Goal: Information Seeking & Learning: Learn about a topic

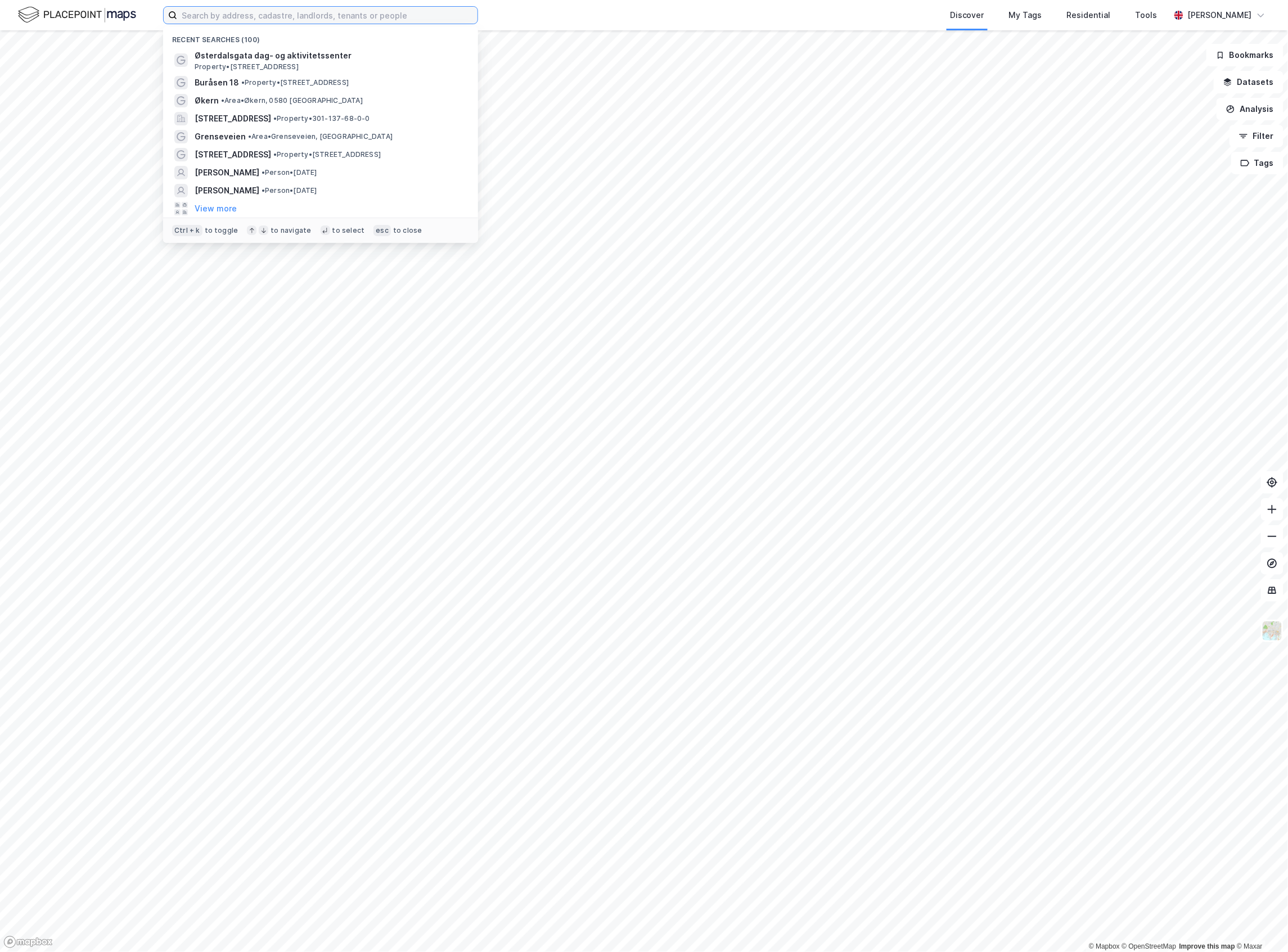
drag, startPoint x: 214, startPoint y: 18, endPoint x: 212, endPoint y: 10, distance: 8.2
click at [213, 15] on input at bounding box center [327, 15] width 300 height 17
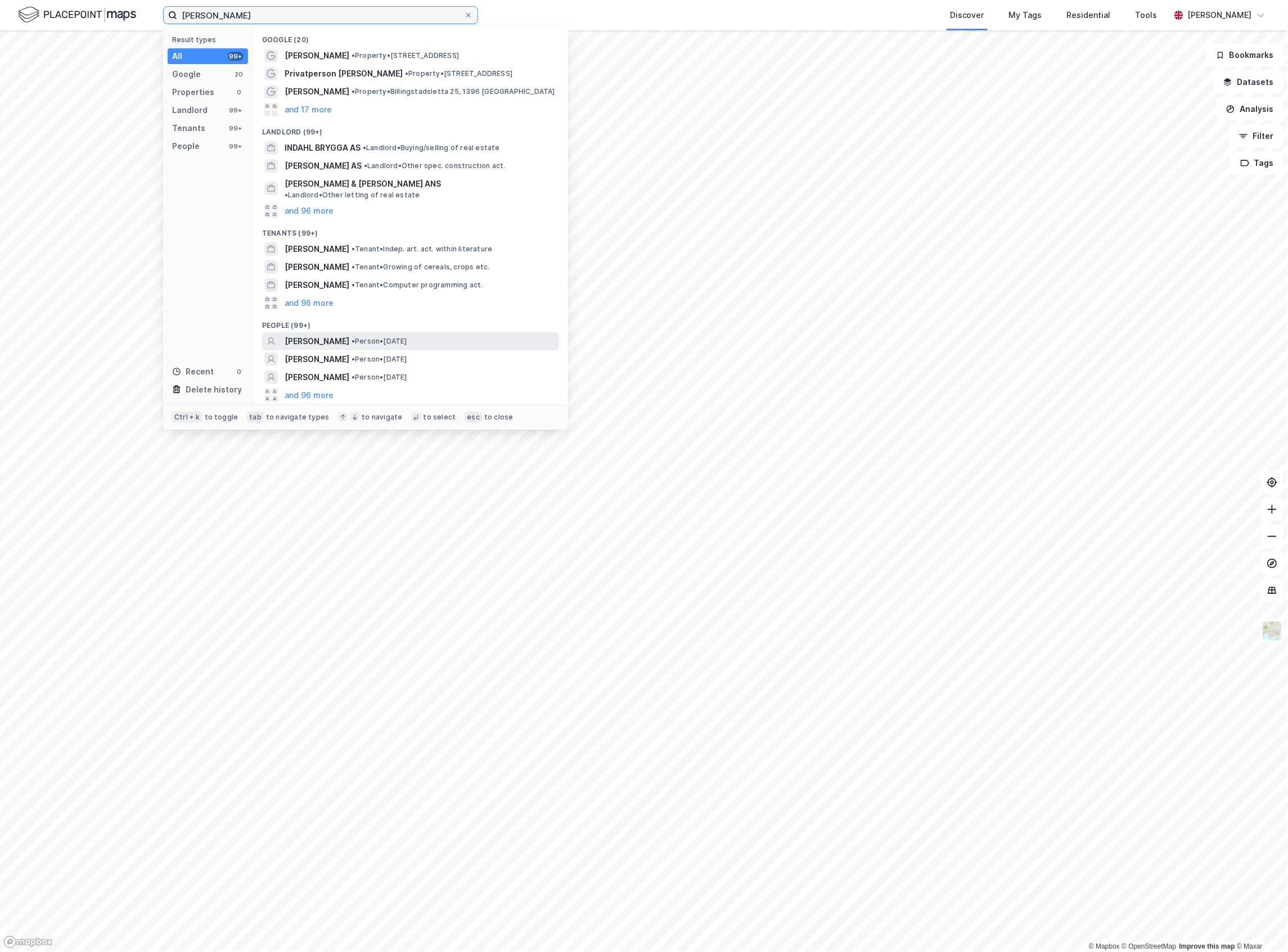
type input "[PERSON_NAME]"
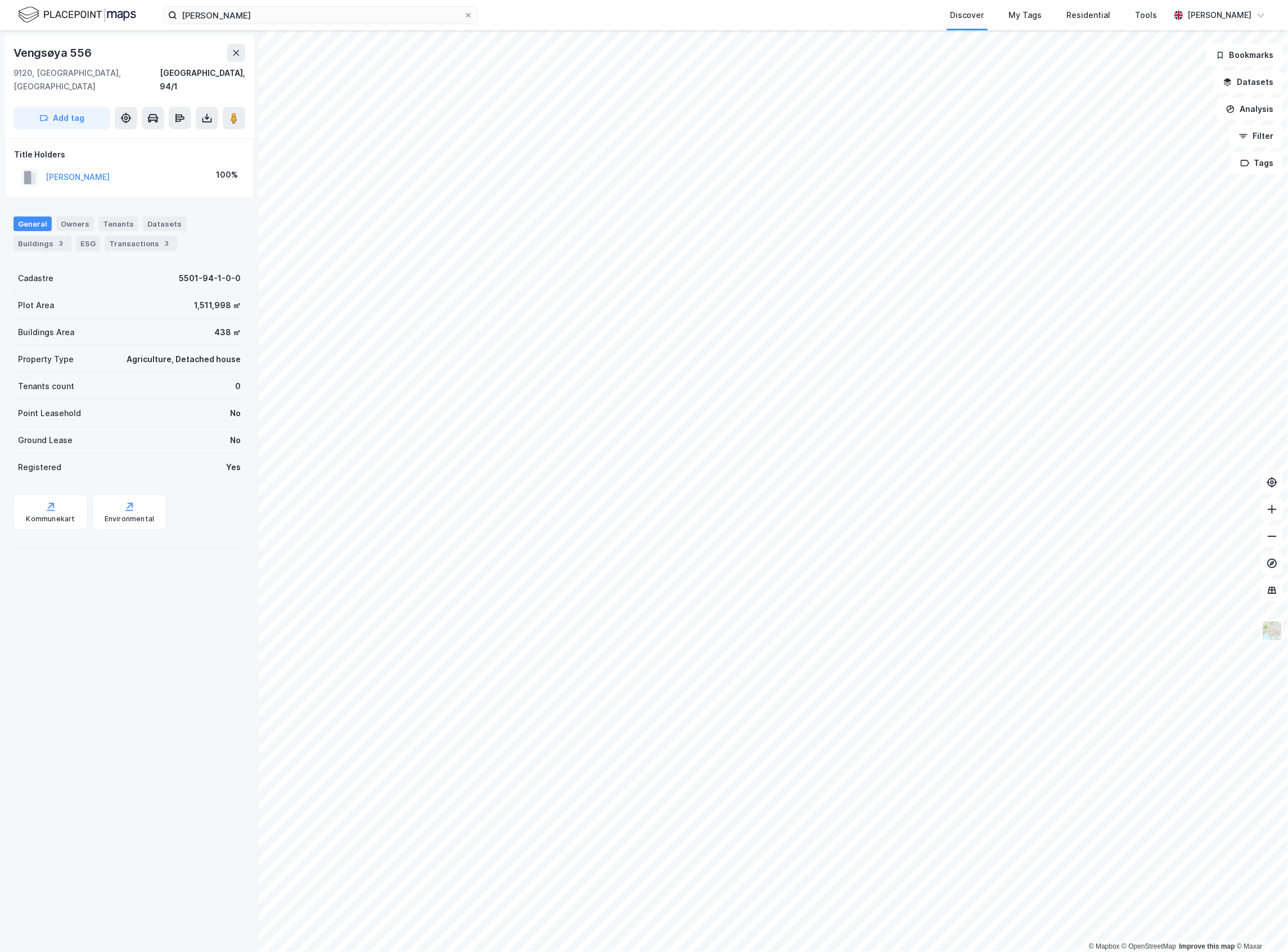
click at [109, 175] on div "[PERSON_NAME] 100%" at bounding box center [129, 177] width 231 height 23
click at [108, 172] on div "[PERSON_NAME]" at bounding box center [65, 177] width 89 height 19
click at [0, 0] on button "[PERSON_NAME]" at bounding box center [0, 0] width 0 height 0
click at [141, 237] on div "Transactions 2" at bounding box center [155, 243] width 73 height 16
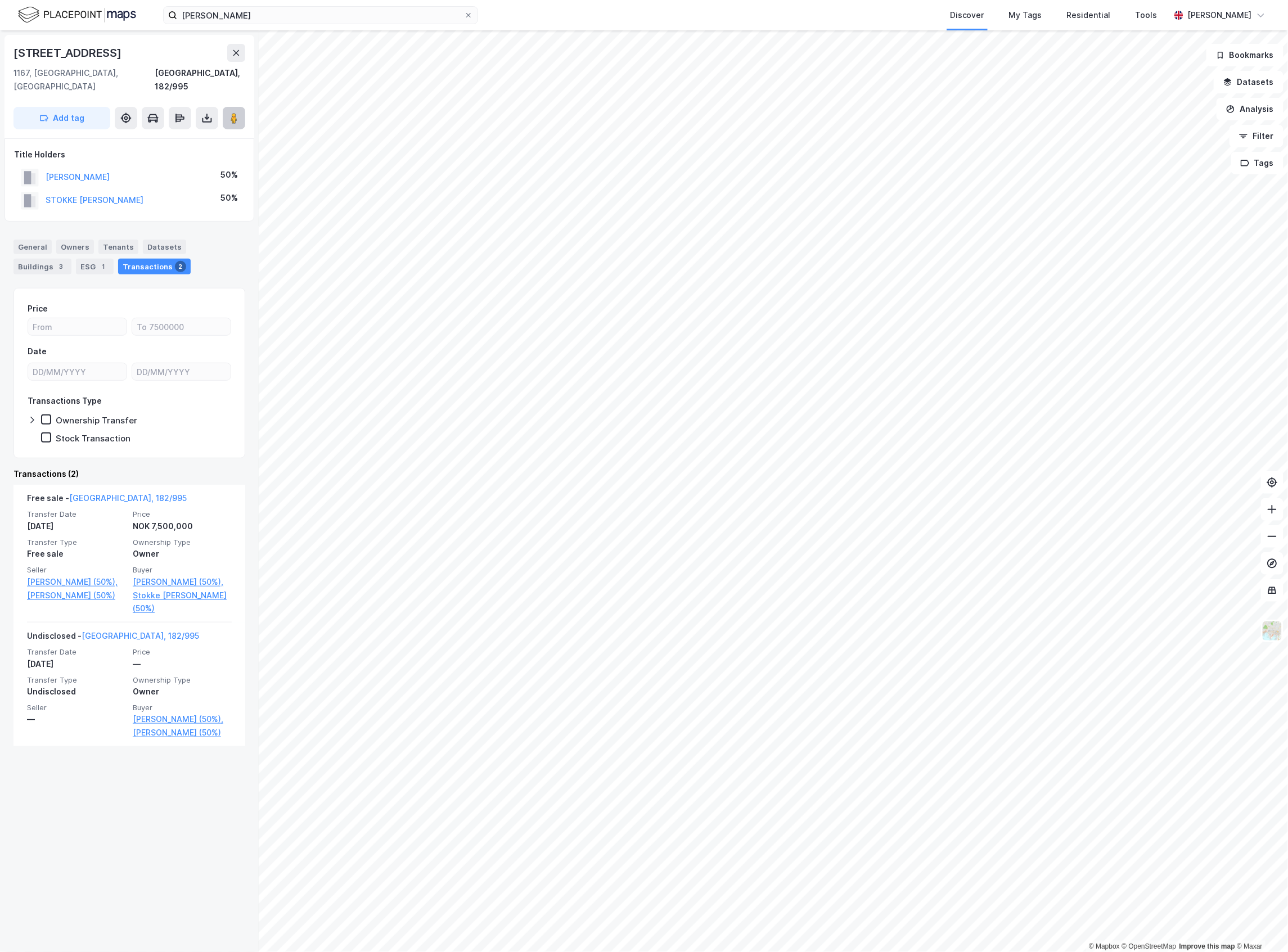
click at [230, 112] on icon at bounding box center [233, 118] width 11 height 11
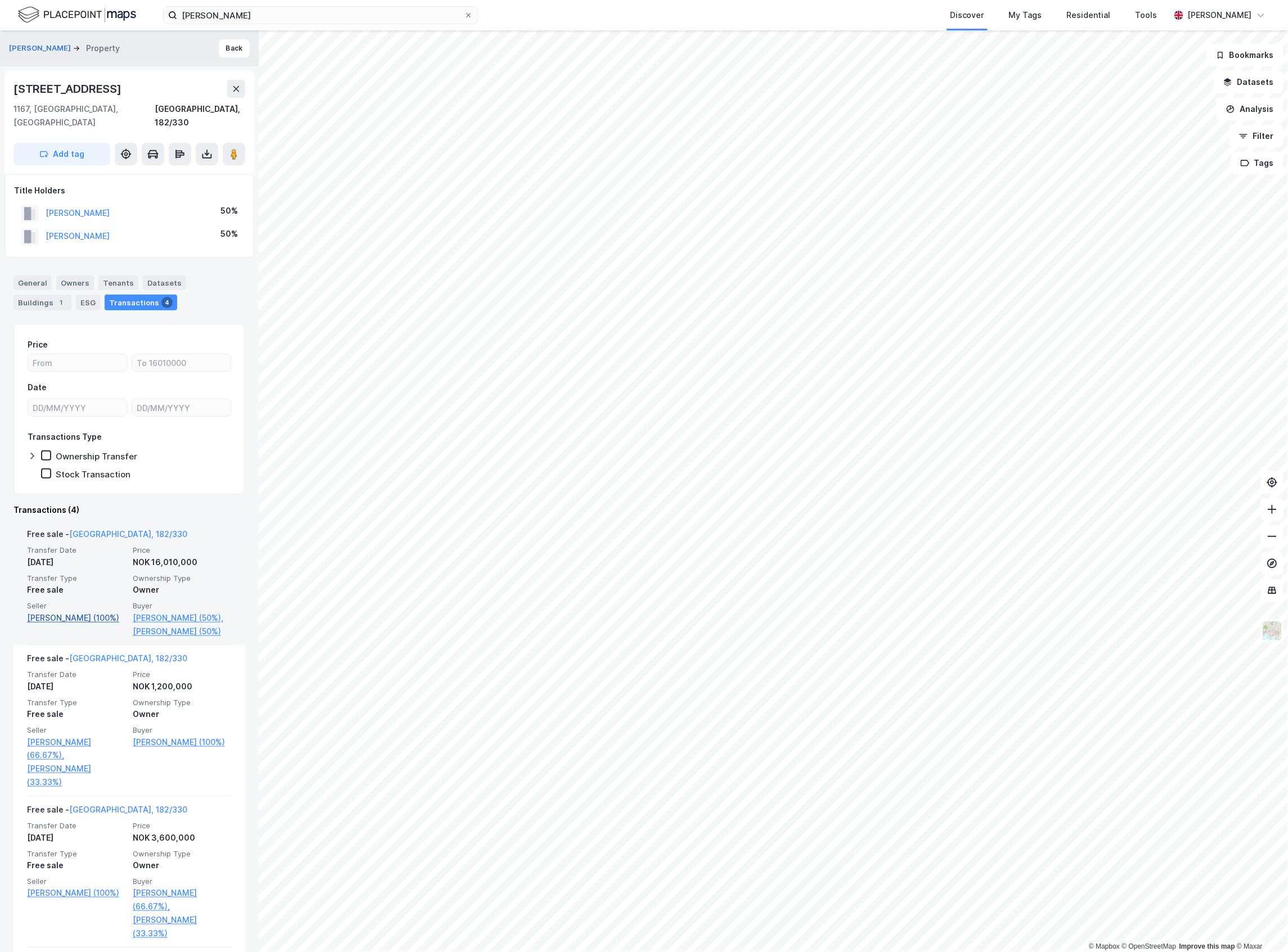
click at [62, 612] on link "[PERSON_NAME] (100%)" at bounding box center [77, 618] width 99 height 13
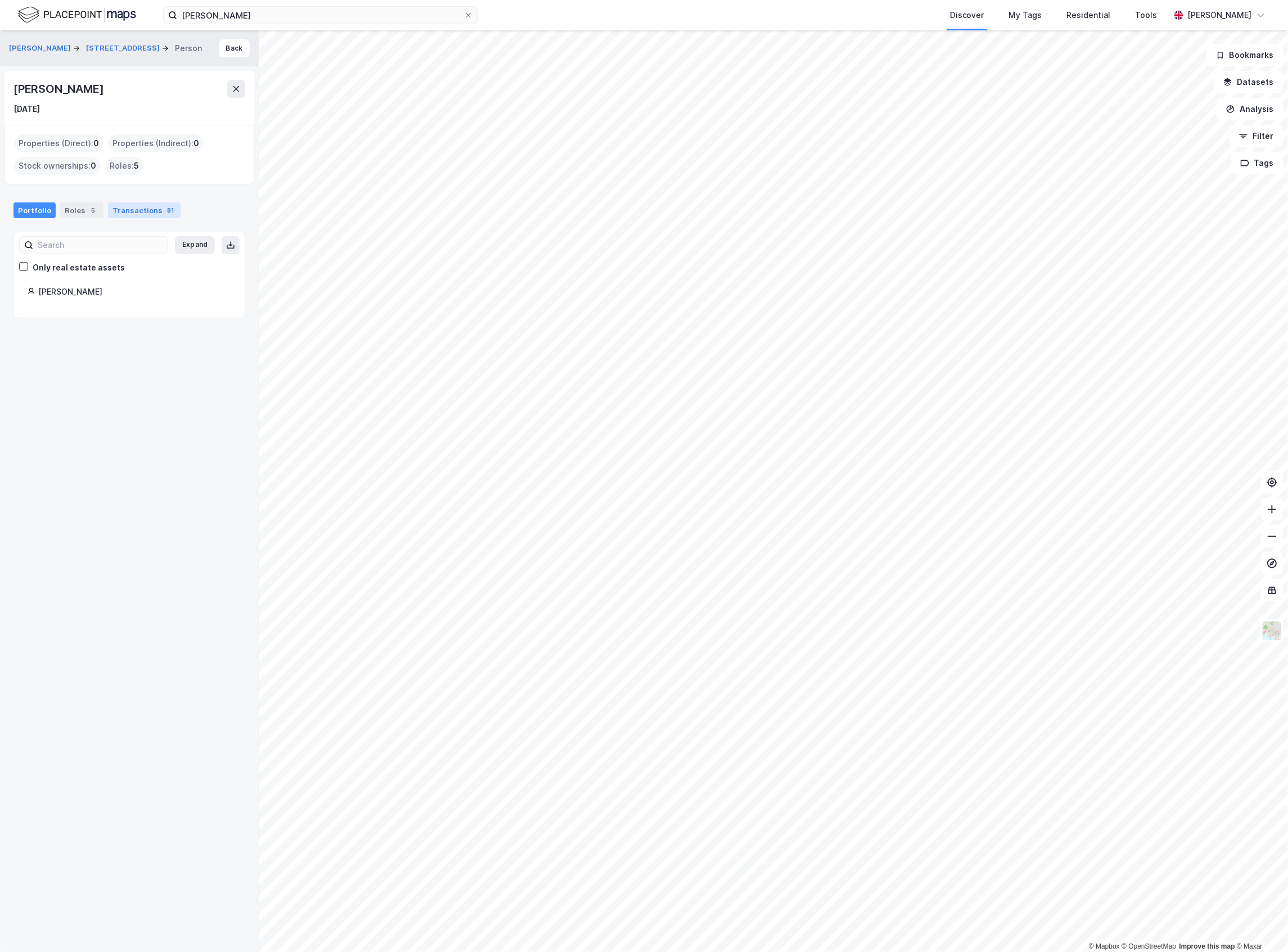
click at [149, 209] on div "Transactions 81" at bounding box center [144, 210] width 73 height 16
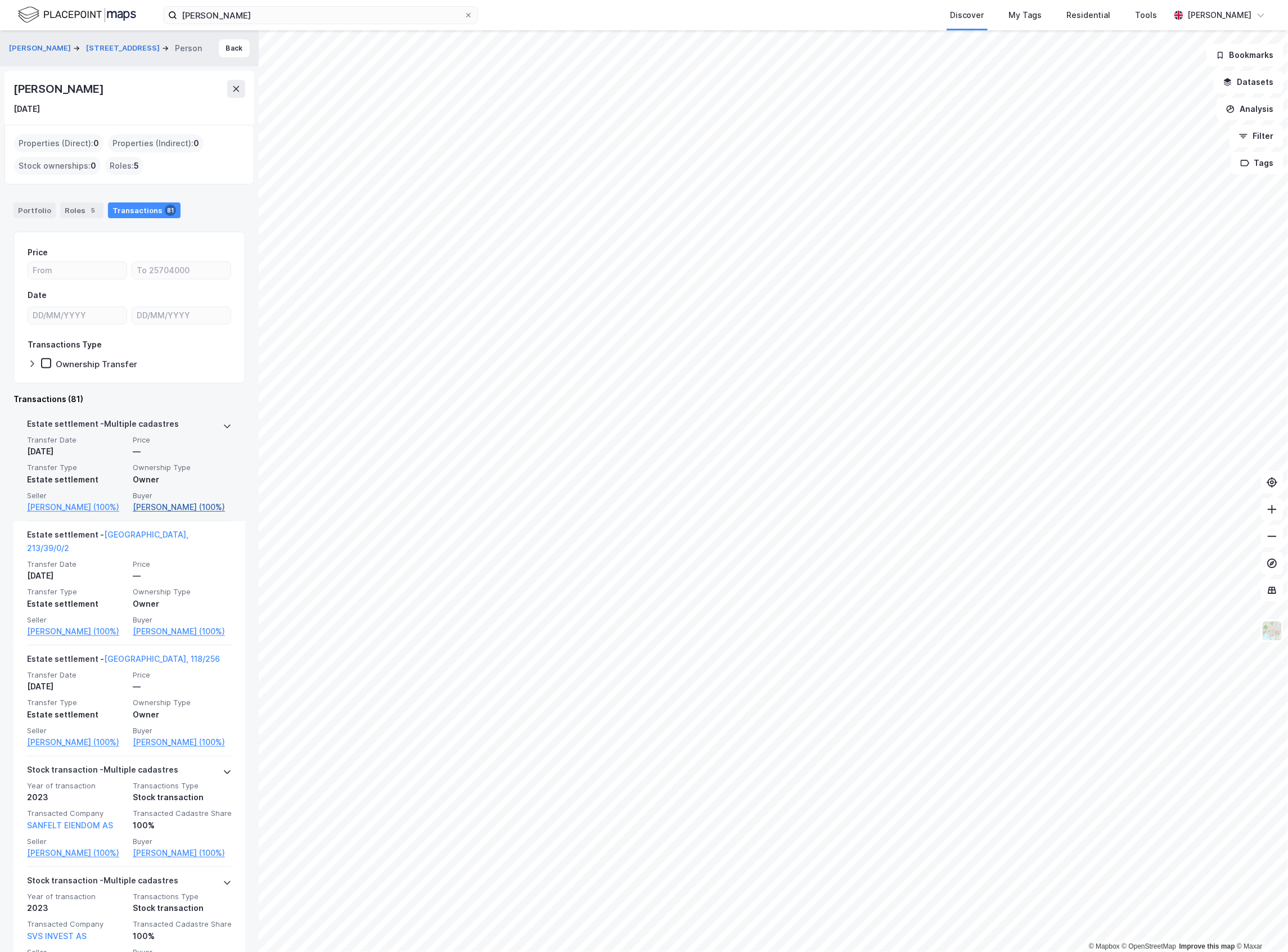
click at [165, 509] on link "[PERSON_NAME] (100%)" at bounding box center [182, 507] width 99 height 13
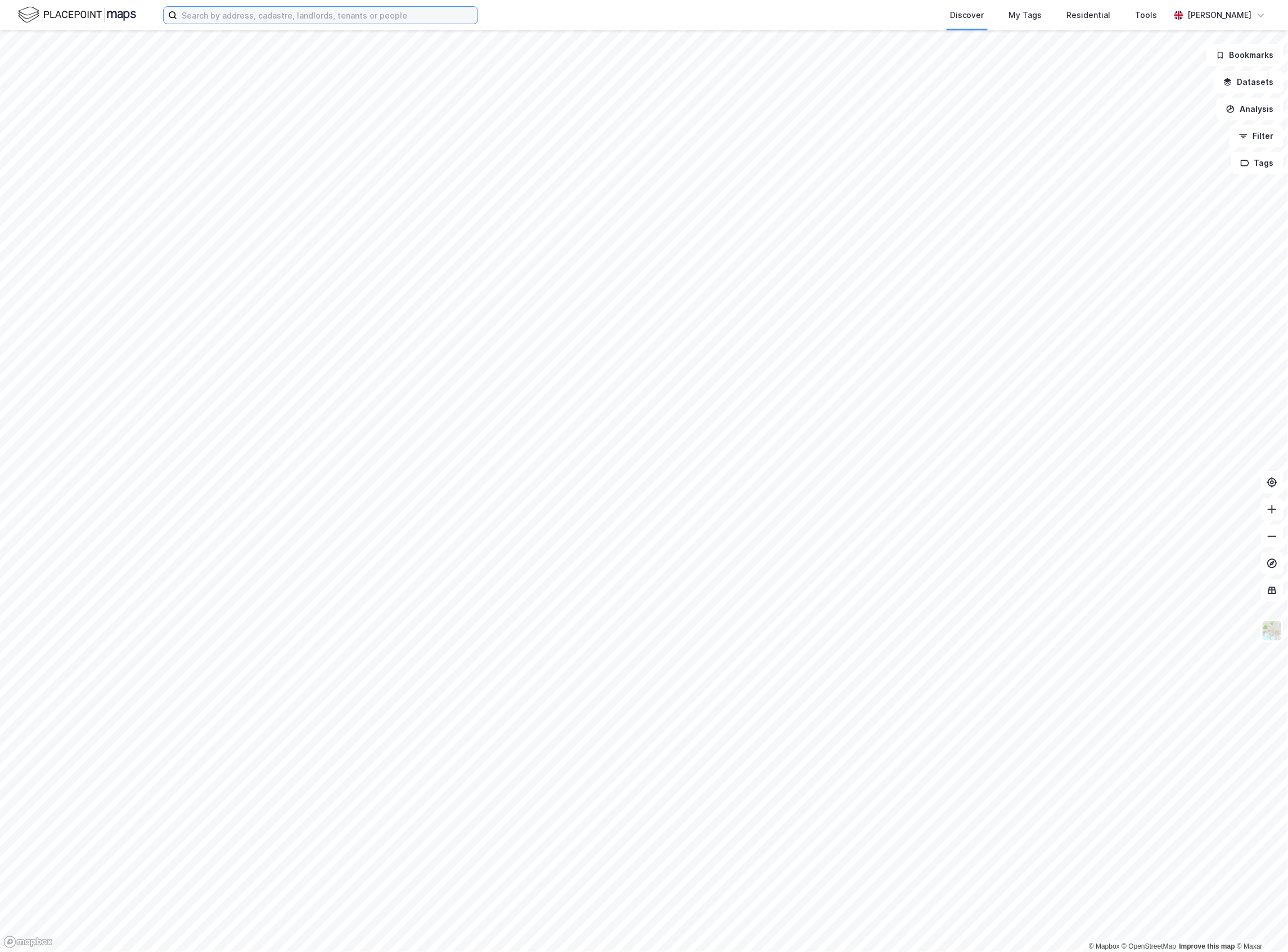
click at [288, 14] on input at bounding box center [327, 15] width 300 height 17
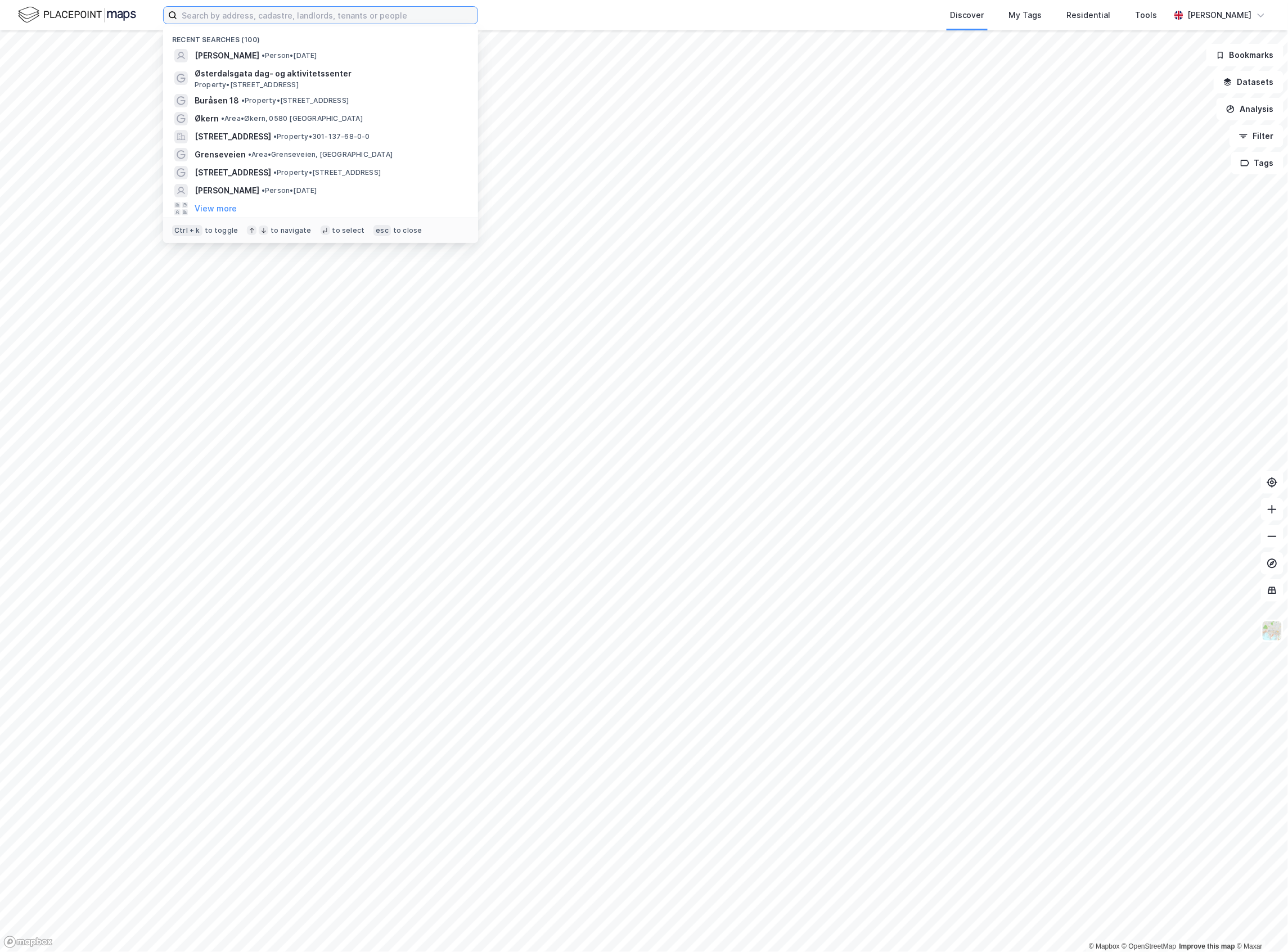
paste input "omgivelser Fayes gate 11, 0455 Oslo"
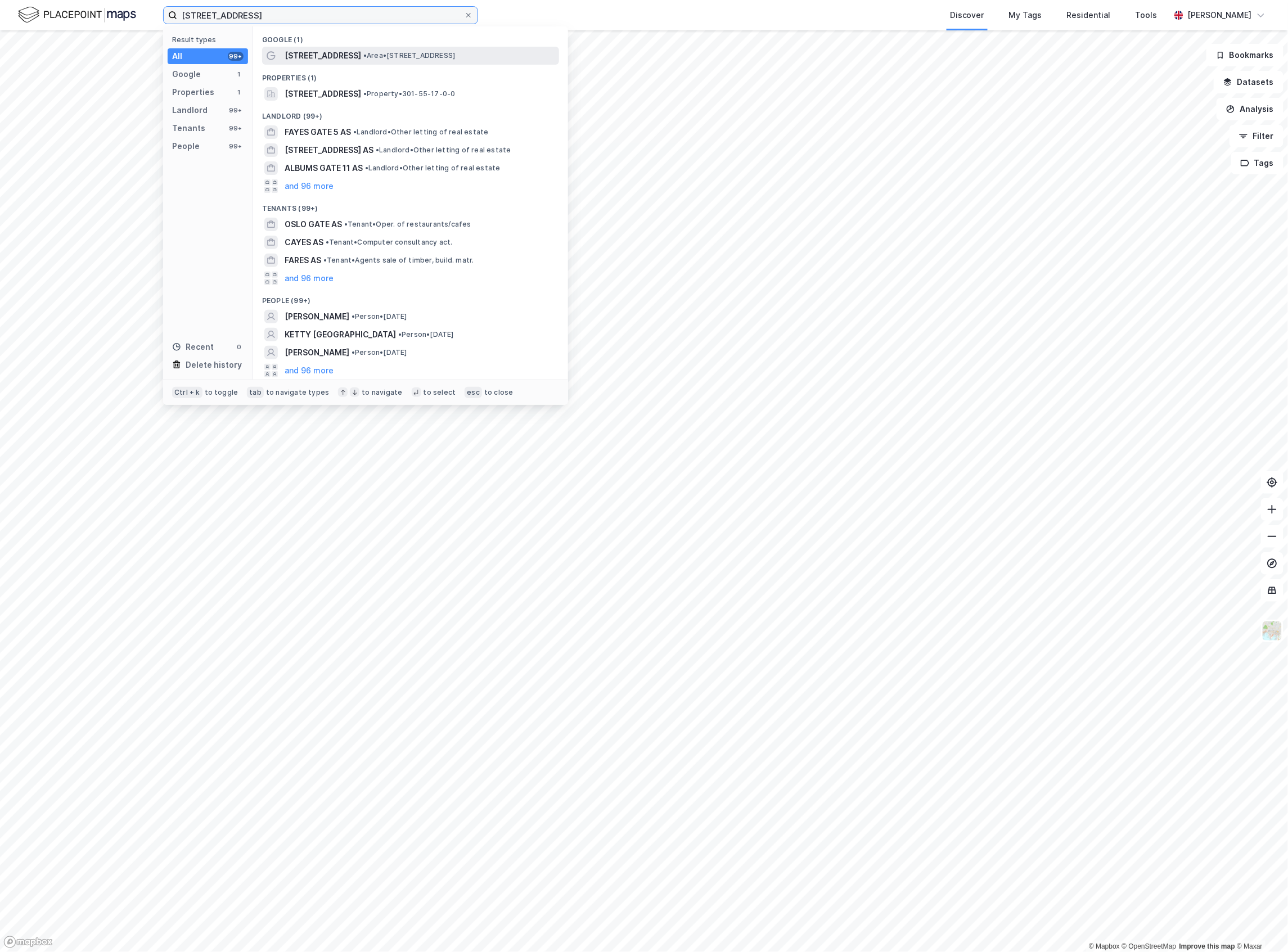
type input "Fayes gate 11, 0455 Oslo"
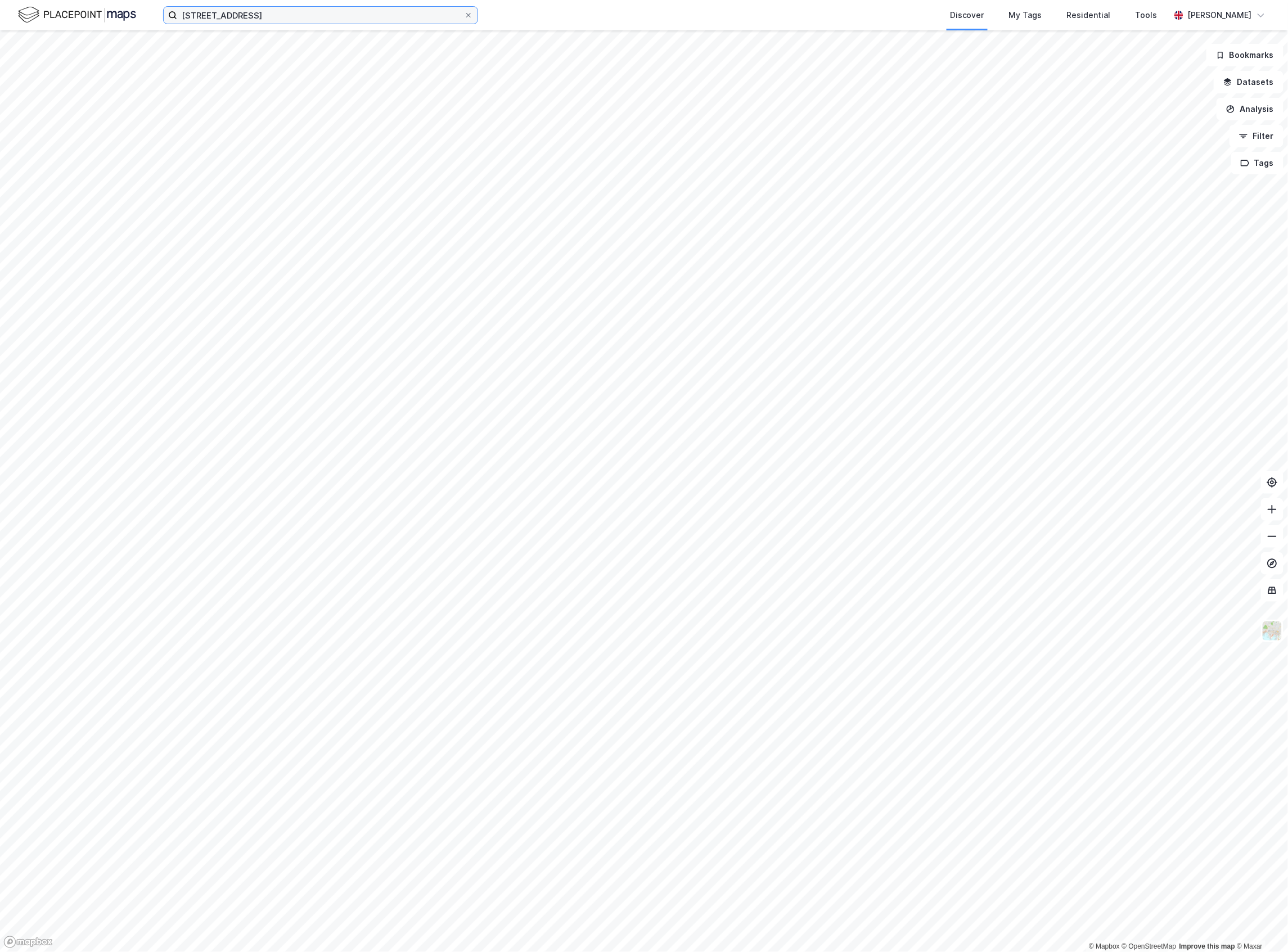
click at [412, 9] on input "Fayes gate 11, 0455 Oslo" at bounding box center [321, 15] width 287 height 17
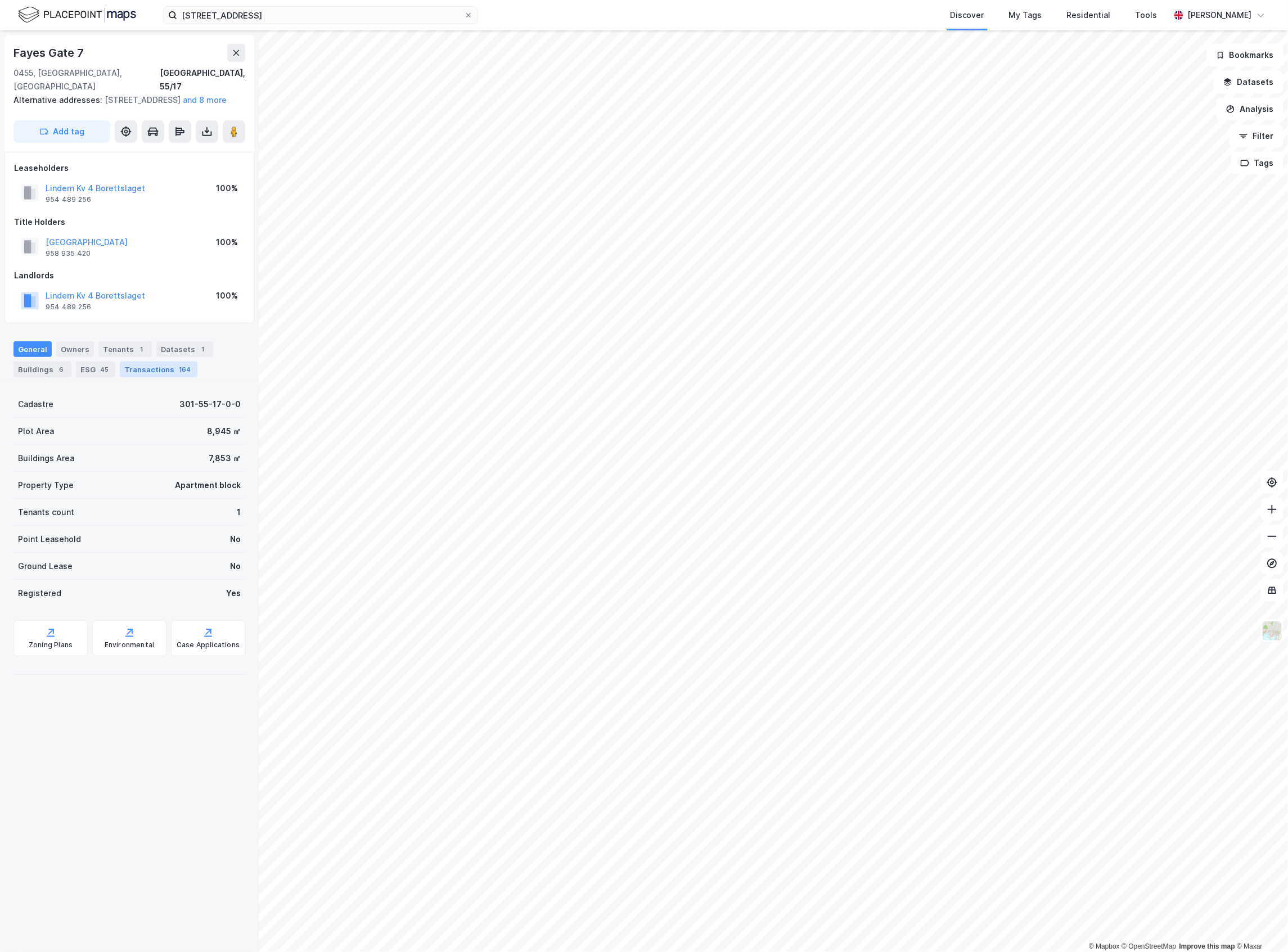
click at [160, 365] on div "Transactions 164" at bounding box center [158, 370] width 77 height 16
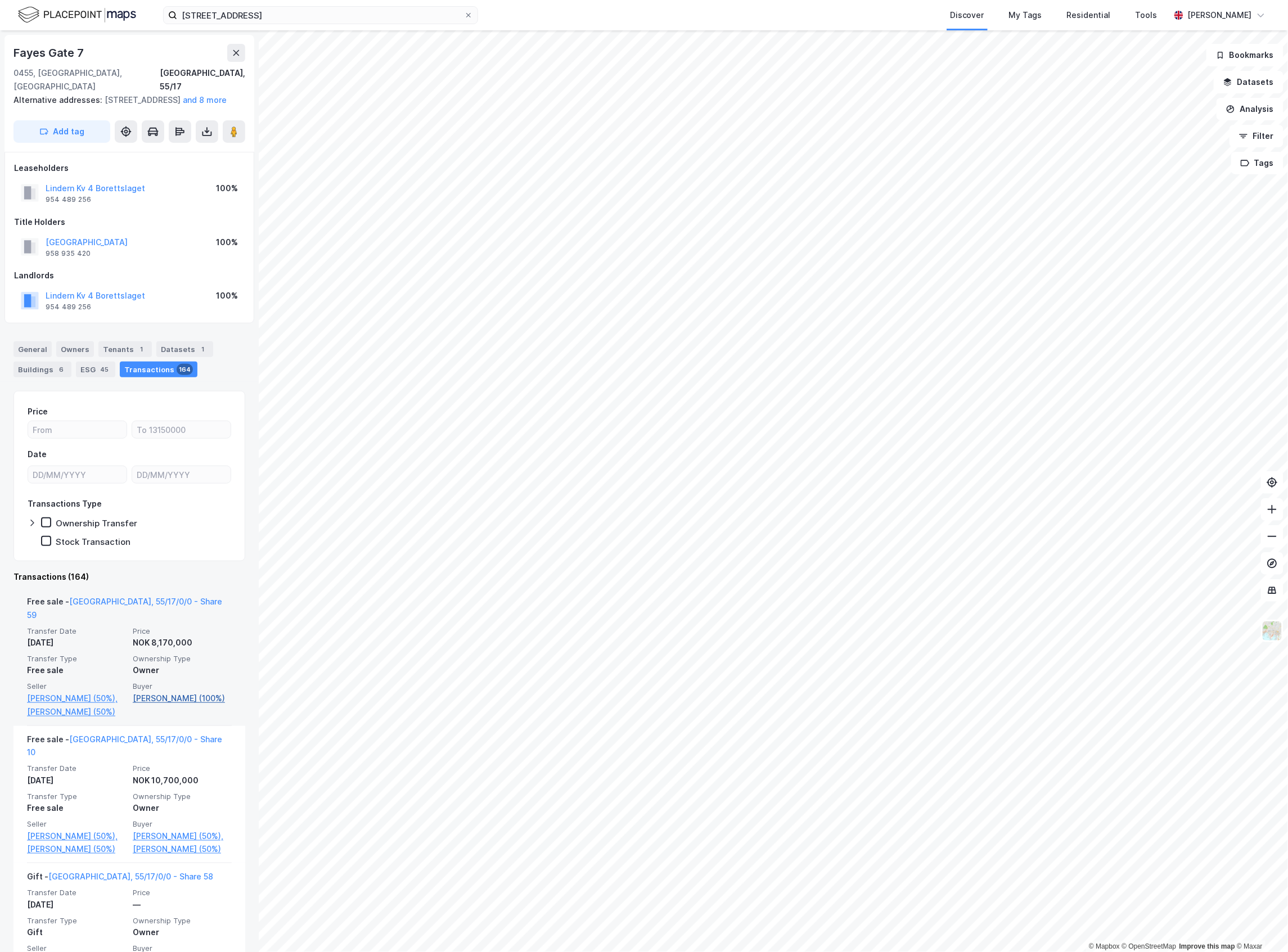
click at [171, 692] on link "Szilvay Pål (100%)" at bounding box center [182, 698] width 99 height 13
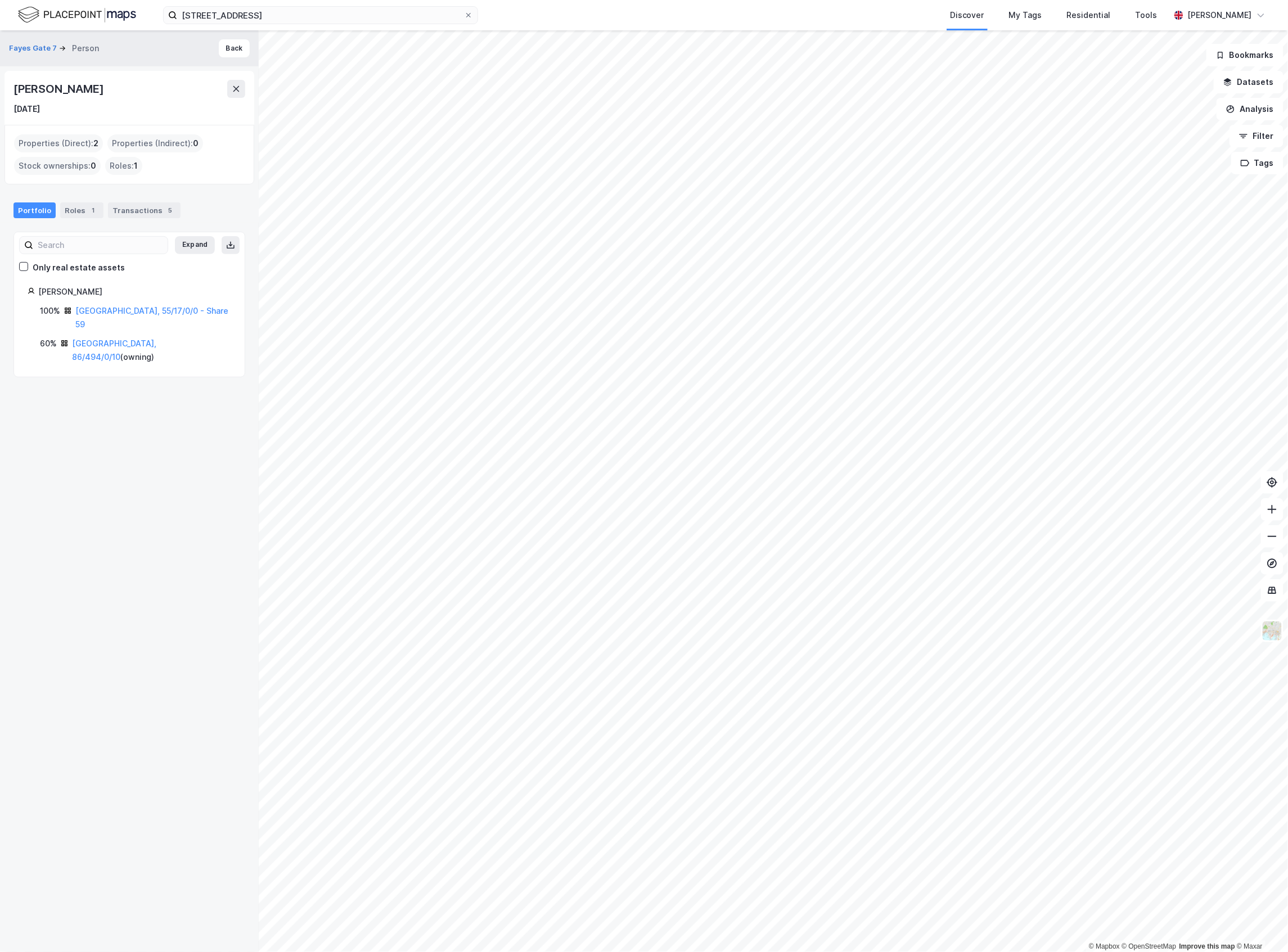
click at [79, 91] on div "Pål Szilvay" at bounding box center [129, 89] width 231 height 18
copy div "Pål Szilvay"
click at [219, 46] on button "Back" at bounding box center [234, 48] width 31 height 18
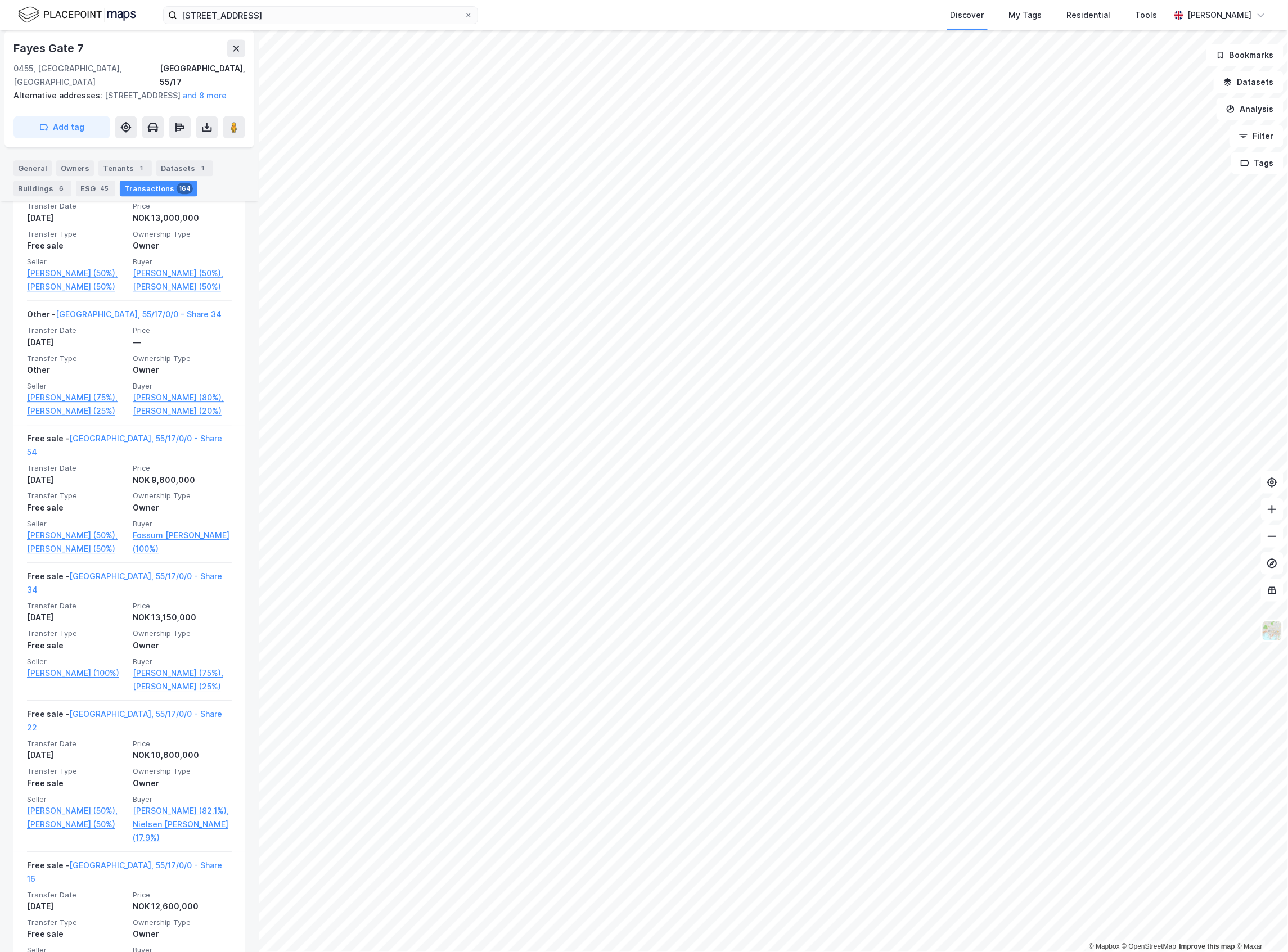
scroll to position [1250, 0]
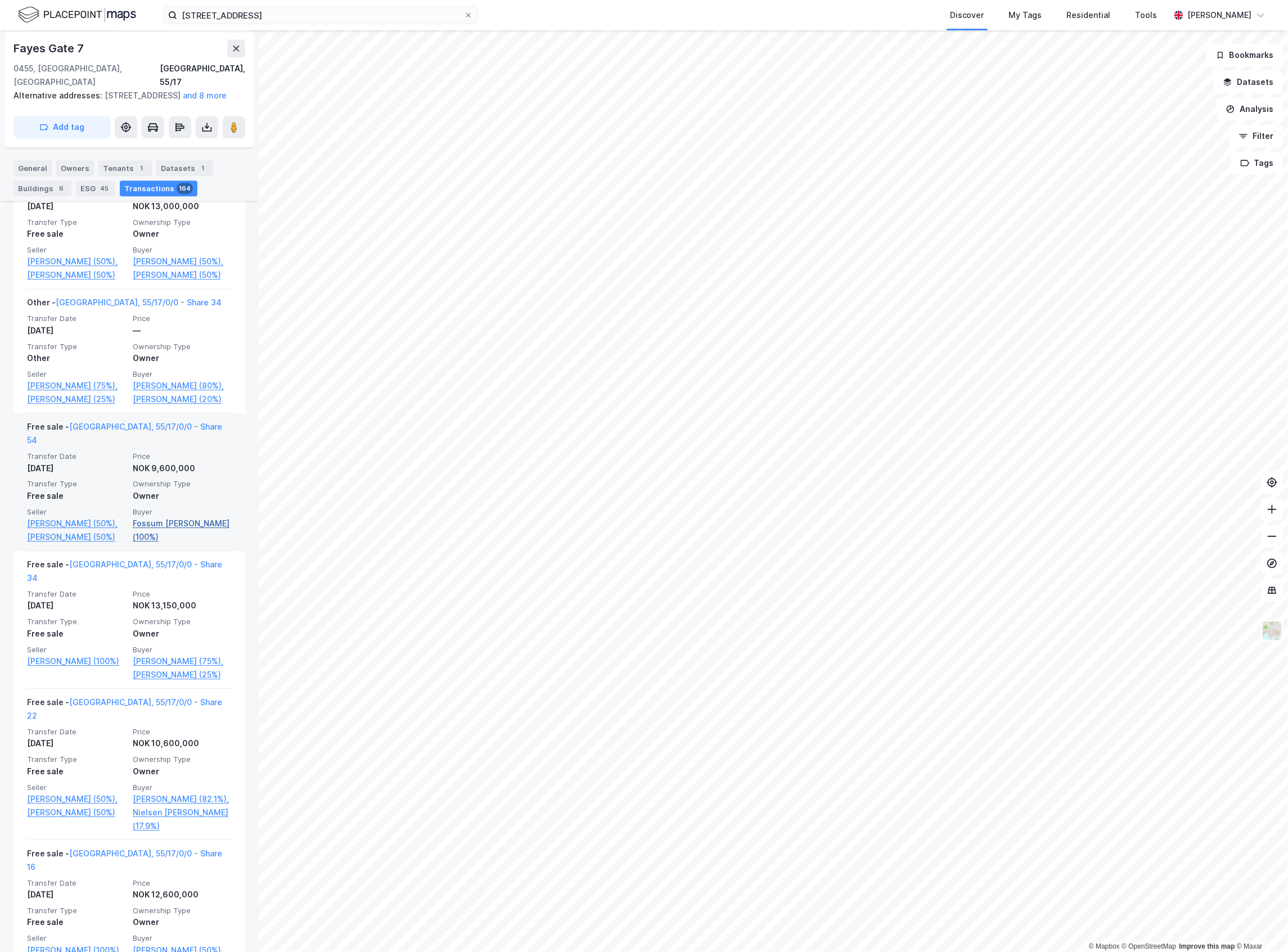
click at [170, 543] on link "Fossum Iver Tobias Rørvik (100%)" at bounding box center [182, 530] width 99 height 27
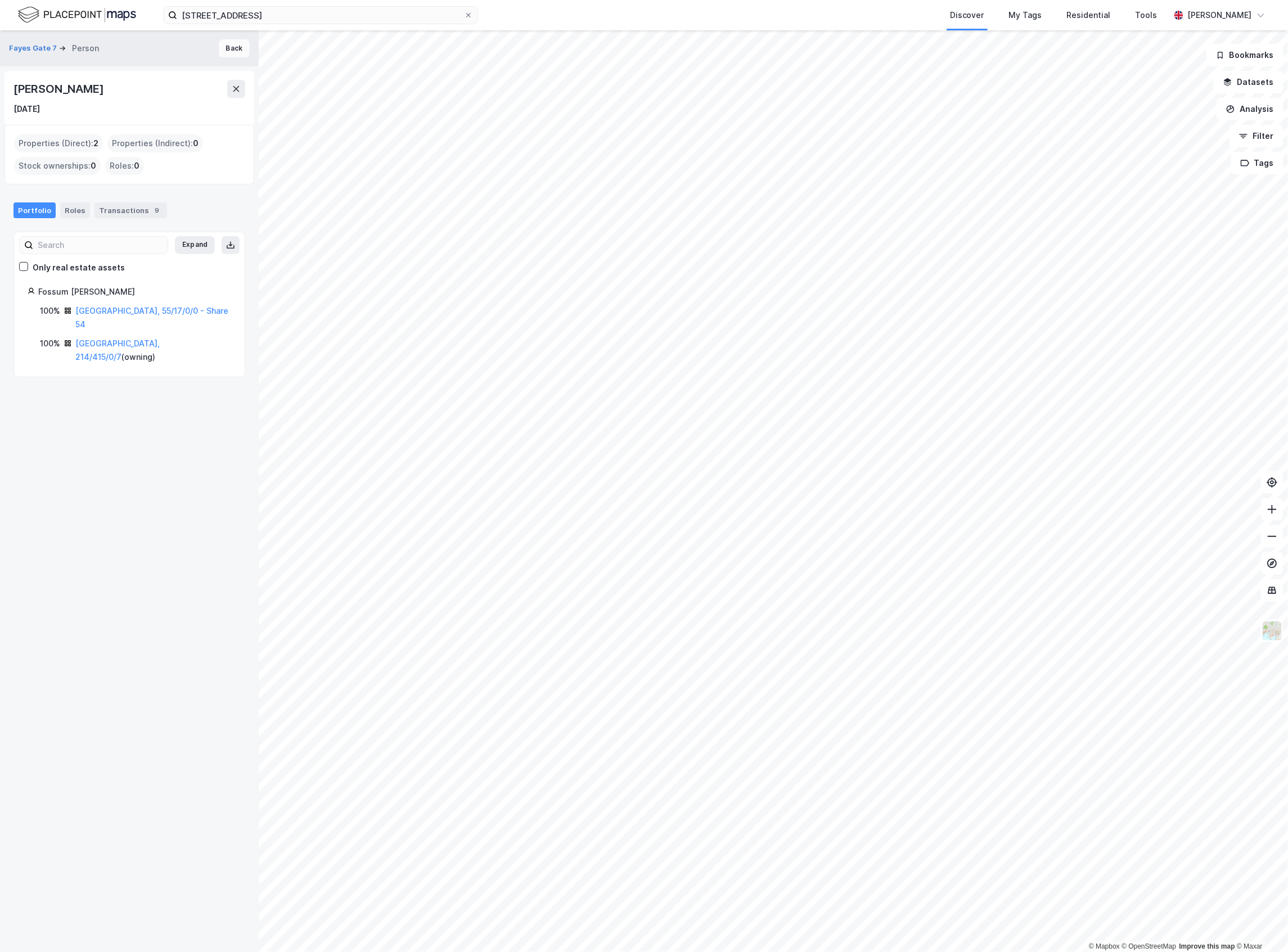
click at [219, 42] on button "Back" at bounding box center [234, 48] width 31 height 18
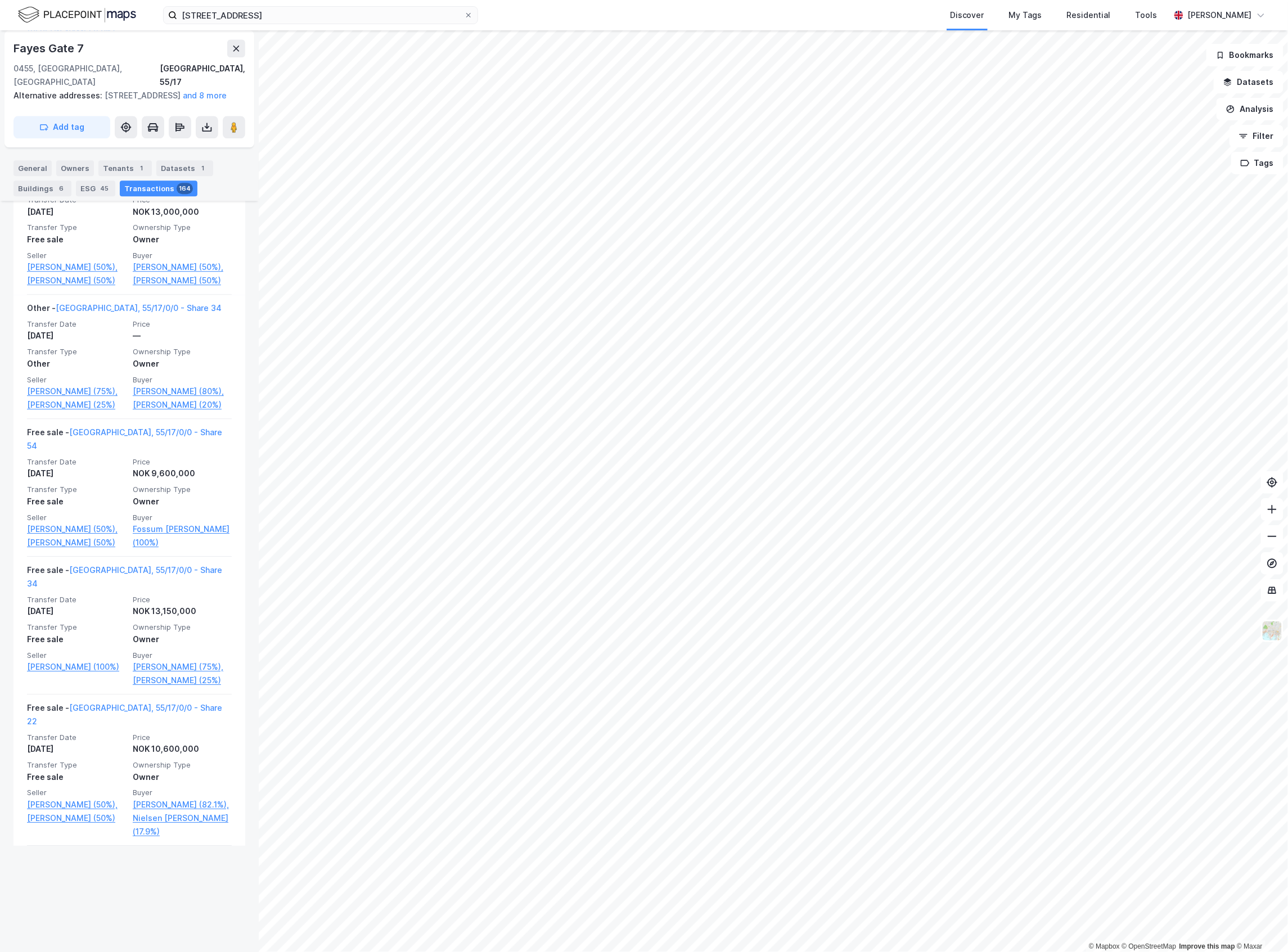
scroll to position [1250, 0]
